Goal: Task Accomplishment & Management: Use online tool/utility

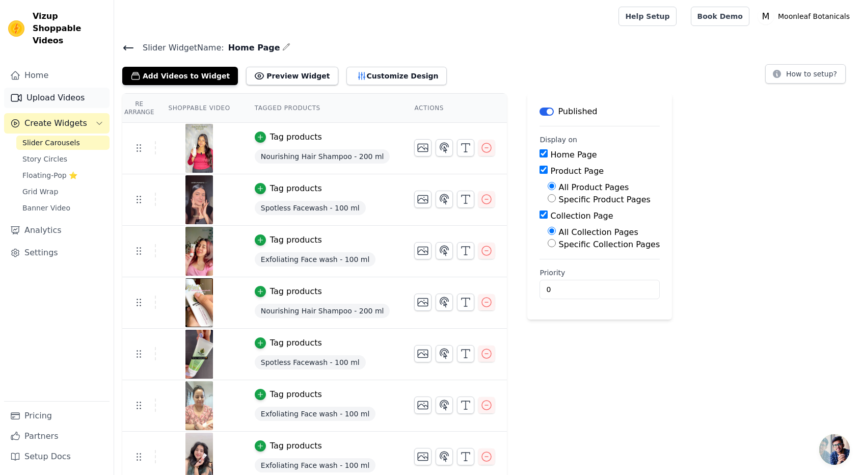
click at [54, 91] on link "Upload Videos" at bounding box center [56, 98] width 105 height 20
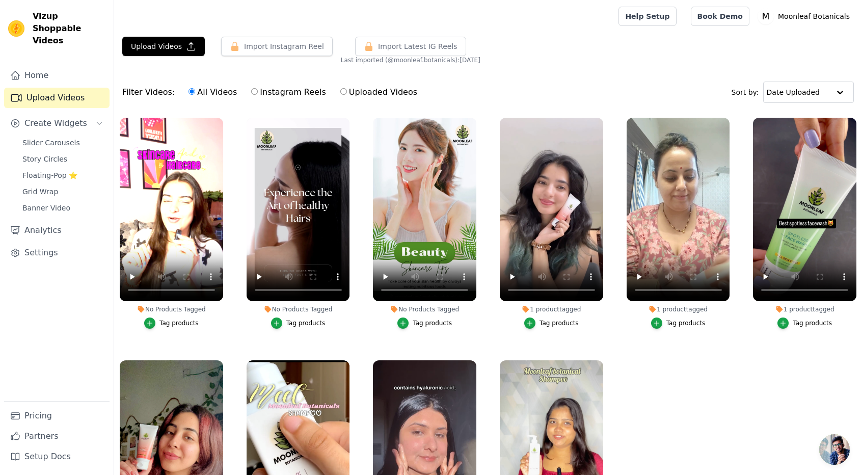
click at [171, 324] on div "Tag products" at bounding box center [178, 323] width 39 height 8
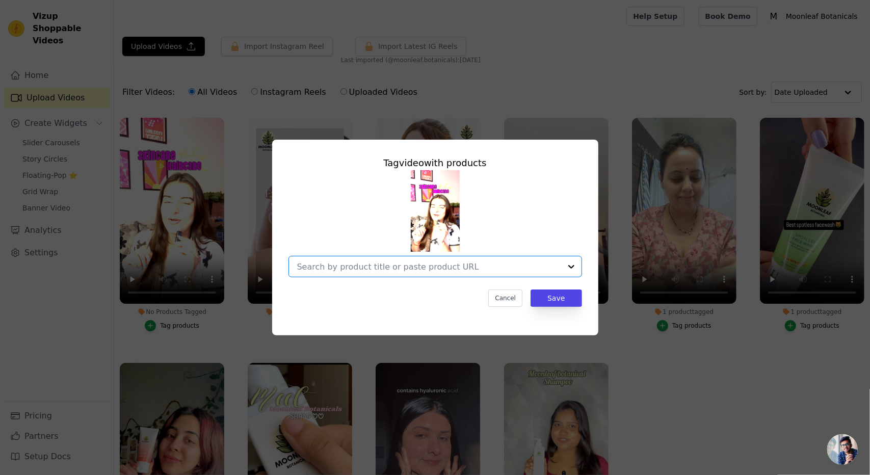
click at [351, 267] on input "No Products Tagged Tag video with products Option undefined, selected. Select i…" at bounding box center [429, 267] width 264 height 10
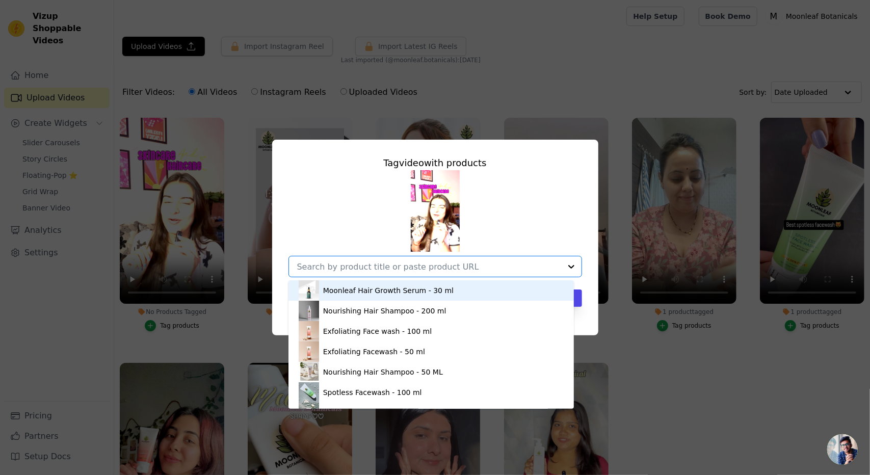
click at [348, 293] on div "Moonleaf Hair Growth Serum - 30 ml" at bounding box center [388, 290] width 130 height 10
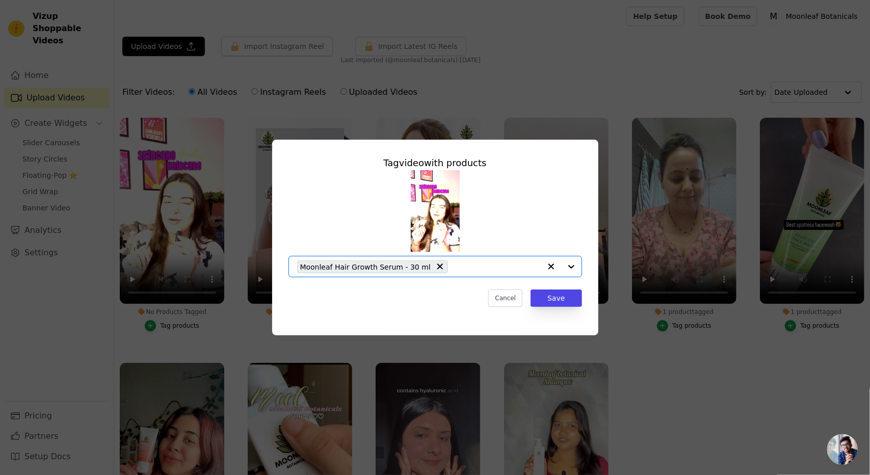
click at [468, 267] on input "No Products Tagged Tag video with products Option Moonleaf Hair Growth Serum - …" at bounding box center [497, 267] width 88 height 10
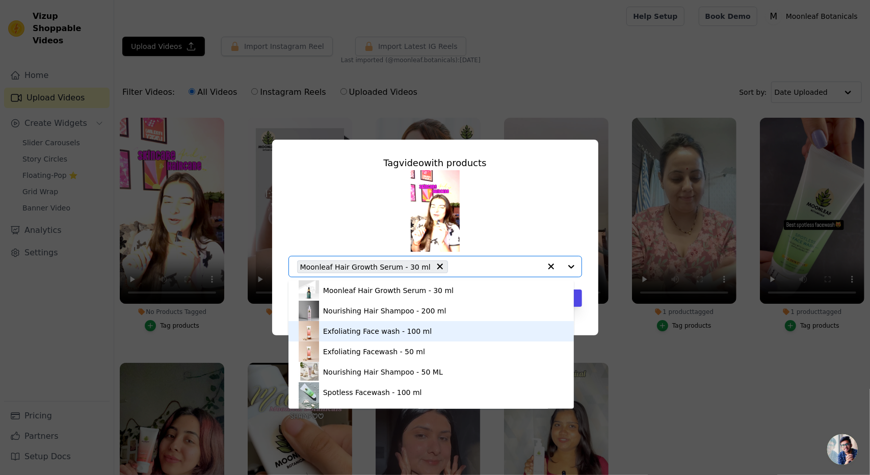
click at [378, 333] on div "Exfoliating Face wash - 100 ml" at bounding box center [377, 331] width 109 height 10
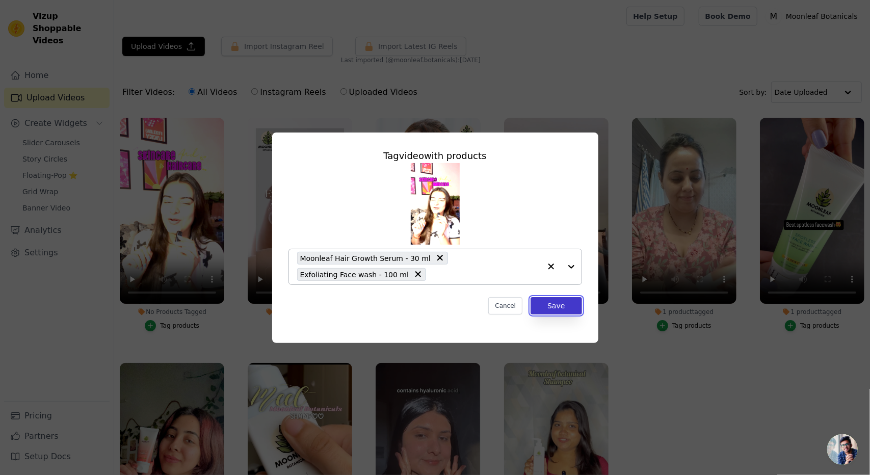
click at [559, 309] on button "Save" at bounding box center [555, 305] width 51 height 17
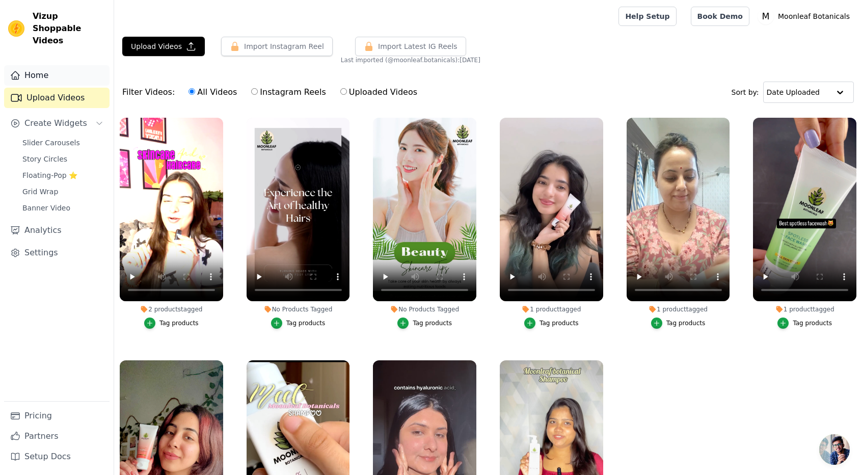
click at [39, 68] on link "Home" at bounding box center [56, 75] width 105 height 20
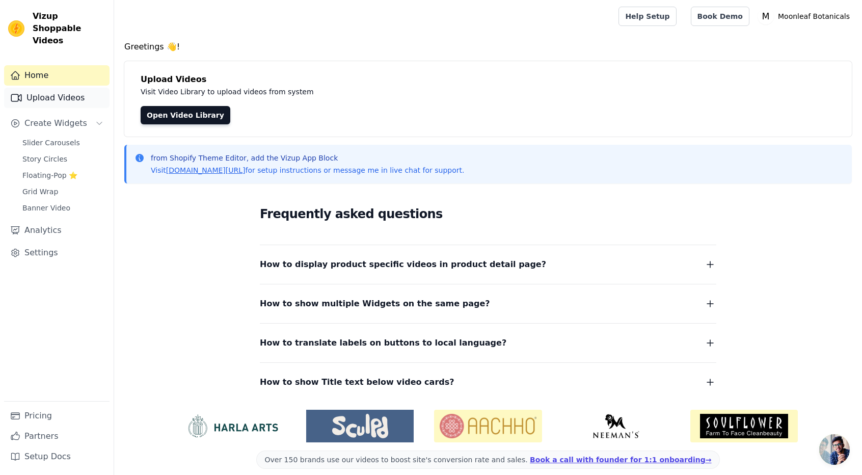
click at [52, 88] on link "Upload Videos" at bounding box center [56, 98] width 105 height 20
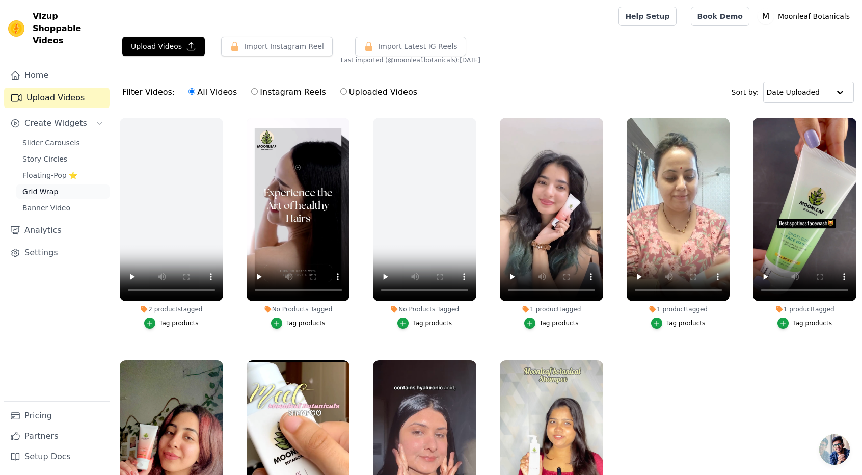
click at [49, 186] on span "Grid Wrap" at bounding box center [40, 191] width 36 height 10
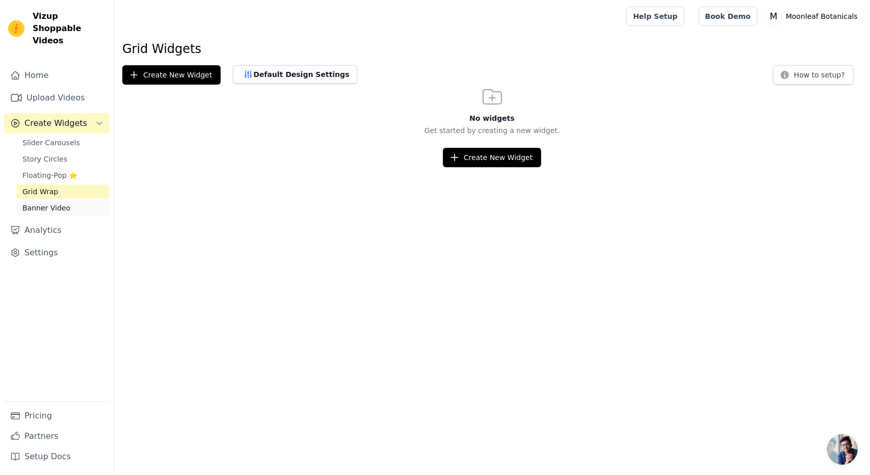
click at [50, 203] on span "Banner Video" at bounding box center [46, 208] width 48 height 10
click at [43, 221] on link "Analytics" at bounding box center [56, 230] width 105 height 20
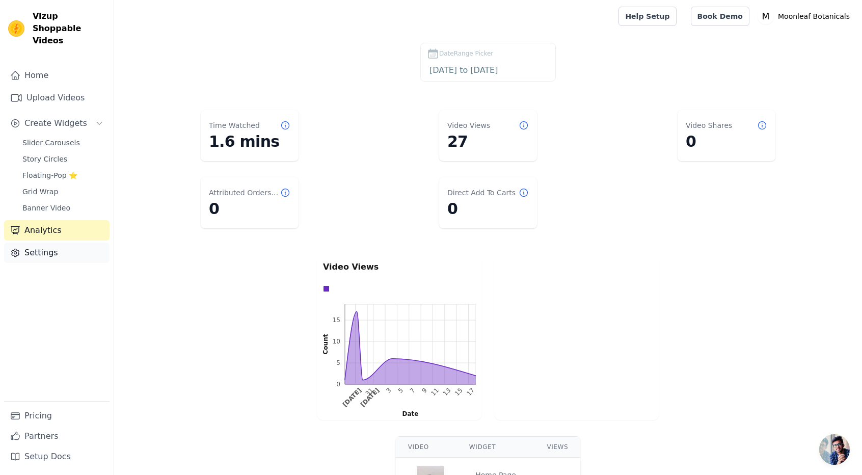
click at [40, 243] on link "Settings" at bounding box center [56, 253] width 105 height 20
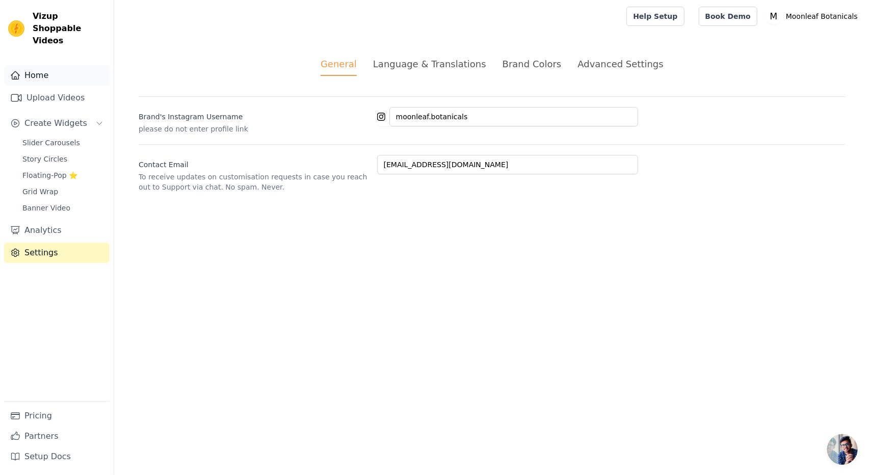
click at [61, 65] on link "Home" at bounding box center [56, 75] width 105 height 20
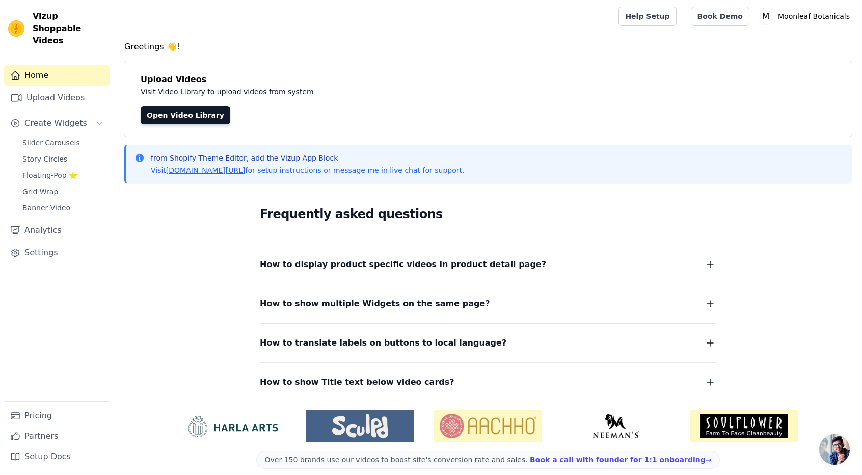
click at [423, 261] on span "How to display product specific videos in product detail page?" at bounding box center [403, 264] width 286 height 14
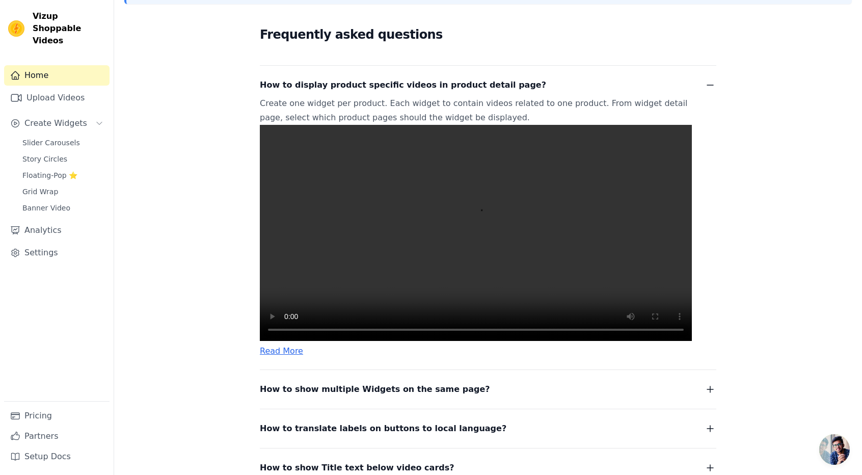
scroll to position [181, 0]
